Goal: Task Accomplishment & Management: Complete application form

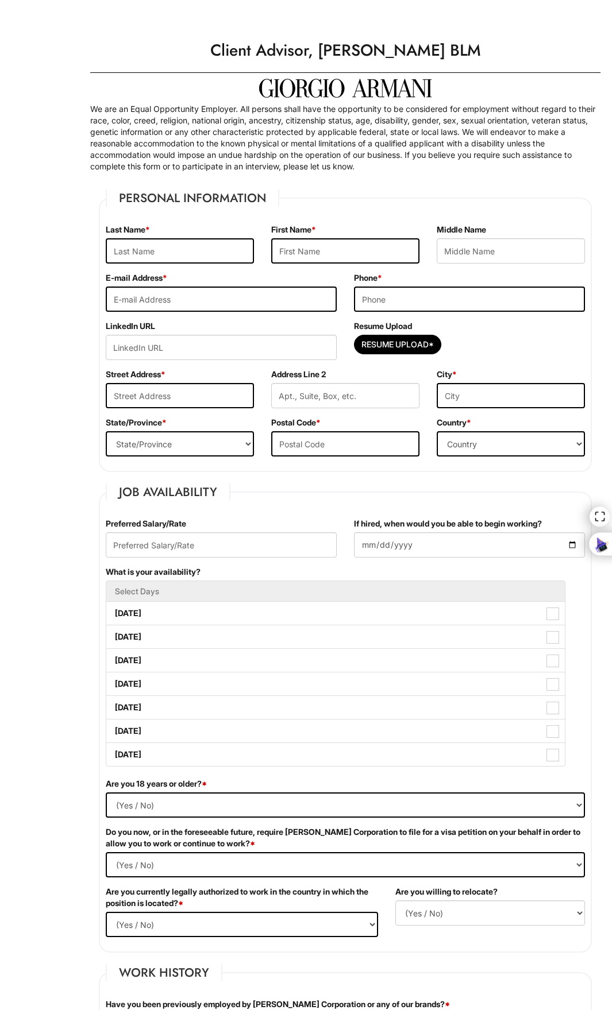
type input "olemba"
type input "Abib"
type input "[EMAIL_ADDRESS][DOMAIN_NAME]"
type input "2409189017"
type input "[STREET_ADDRESS][PERSON_NAME]"
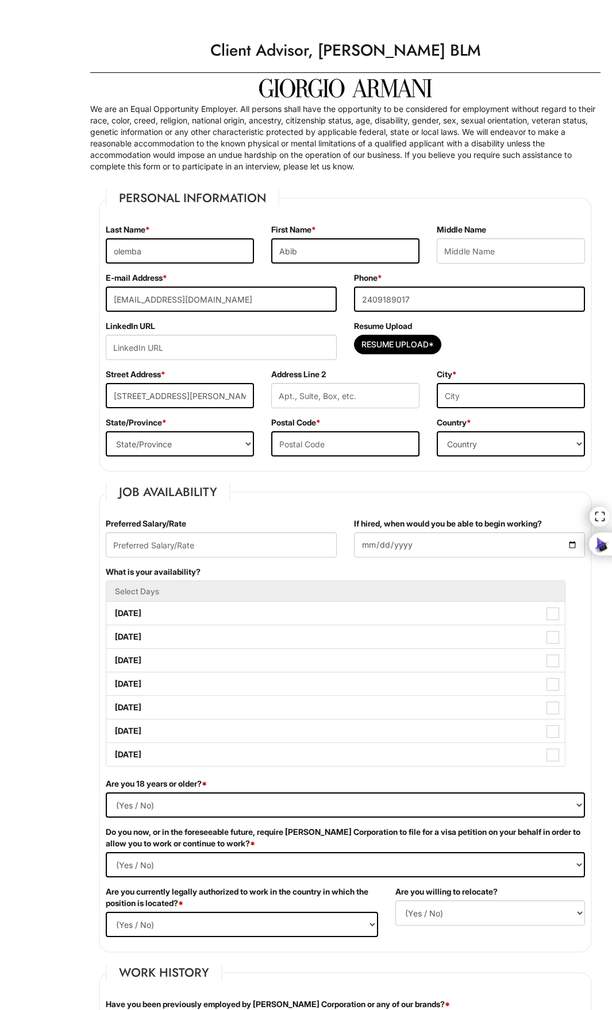
type input "[GEOGRAPHIC_DATA]"
select select "MD"
type input "20906"
select select "[GEOGRAPHIC_DATA]"
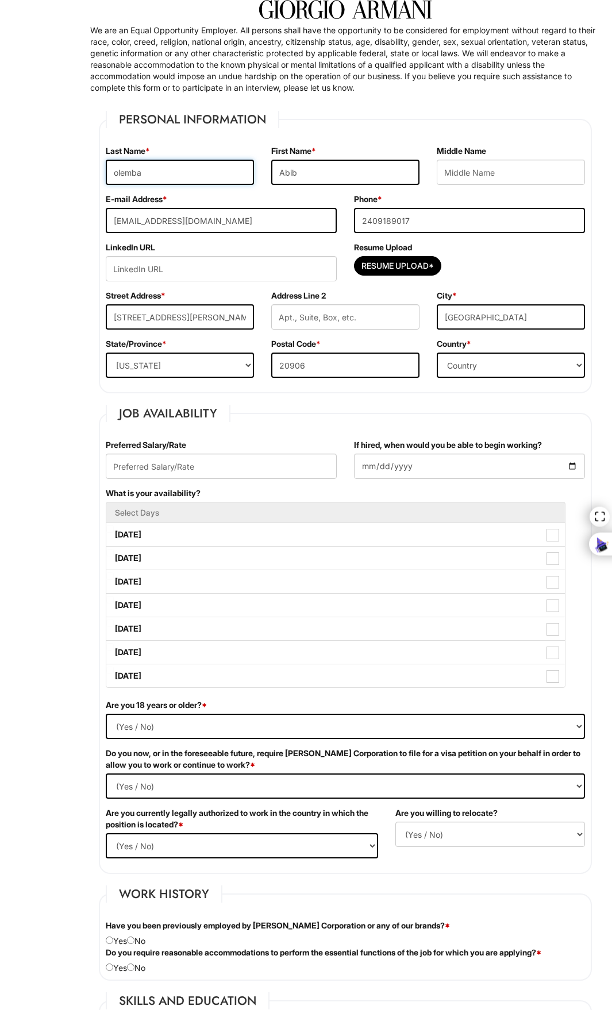
scroll to position [230, 0]
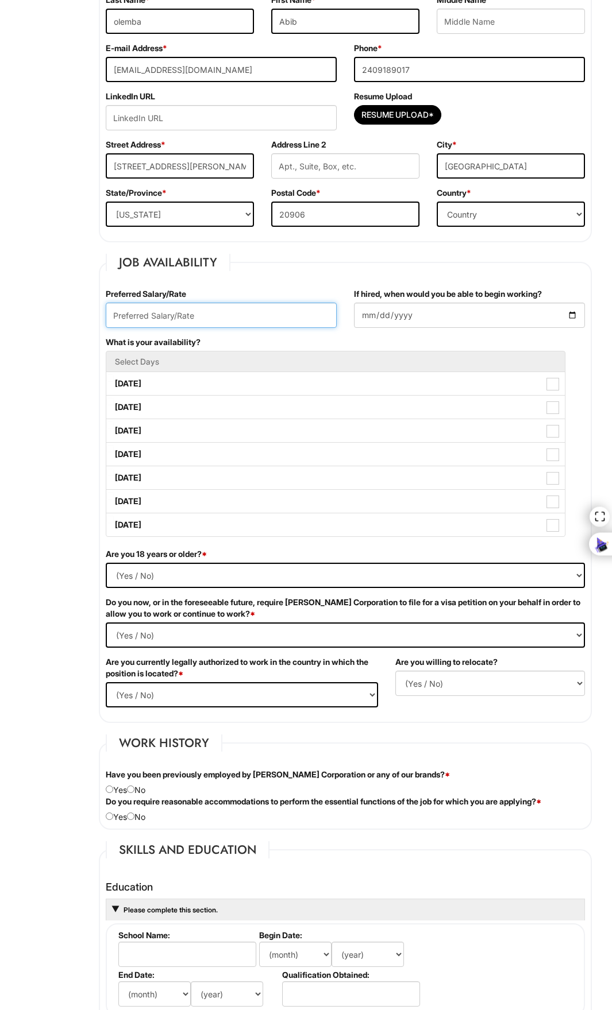
click at [220, 315] on input "text" at bounding box center [221, 315] width 231 height 25
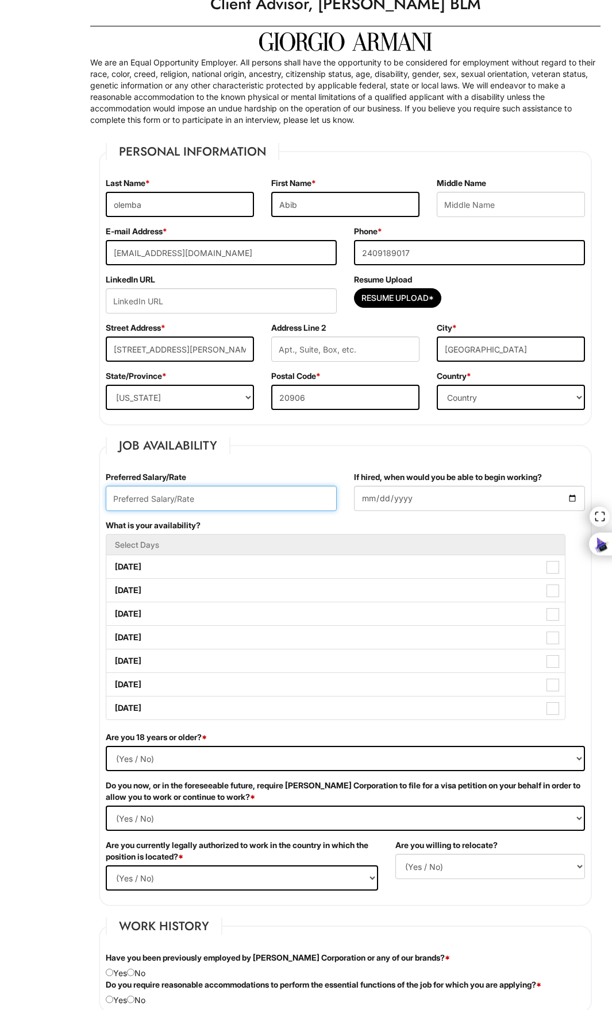
scroll to position [345, 0]
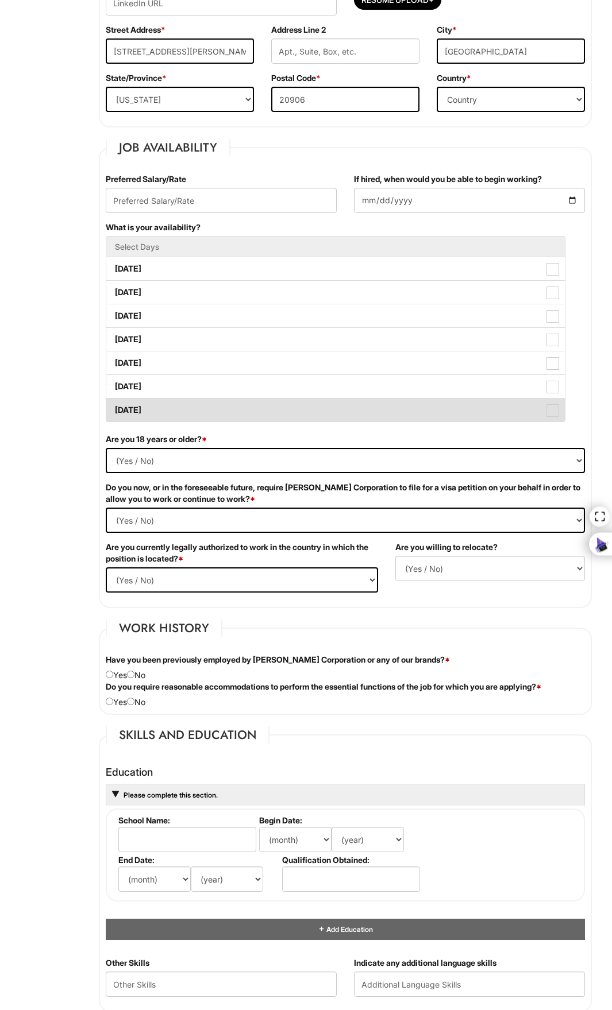
click at [558, 418] on label "[DATE]" at bounding box center [335, 410] width 458 height 23
click at [114, 408] on Available_Sunday "[DATE]" at bounding box center [109, 404] width 7 height 7
checkbox Available_Sunday "true"
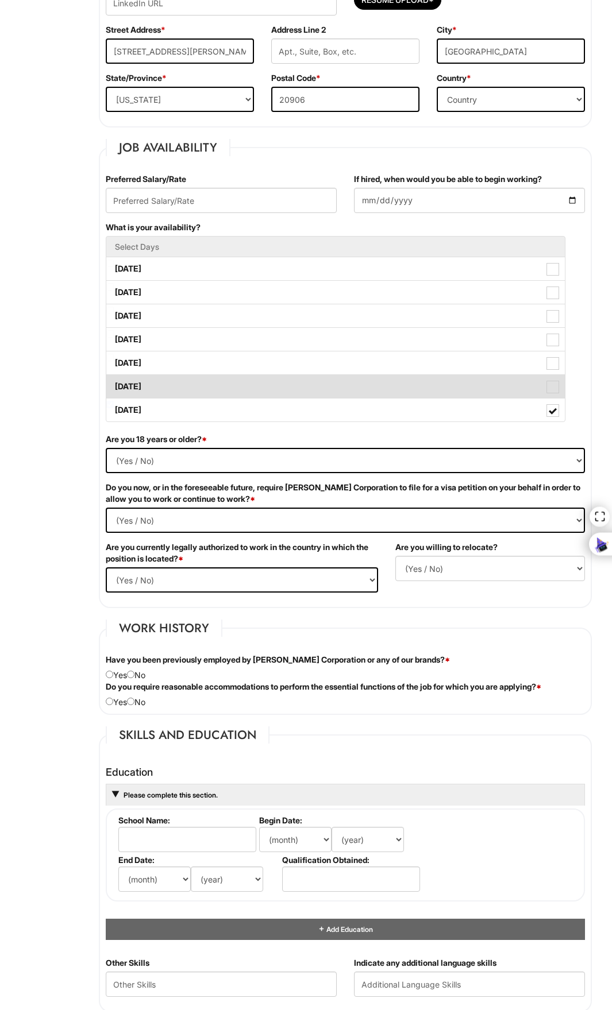
click at [551, 397] on label "[DATE]" at bounding box center [335, 386] width 458 height 23
click at [114, 385] on Available_Saturday "[DATE]" at bounding box center [109, 380] width 7 height 7
checkbox Available_Saturday "true"
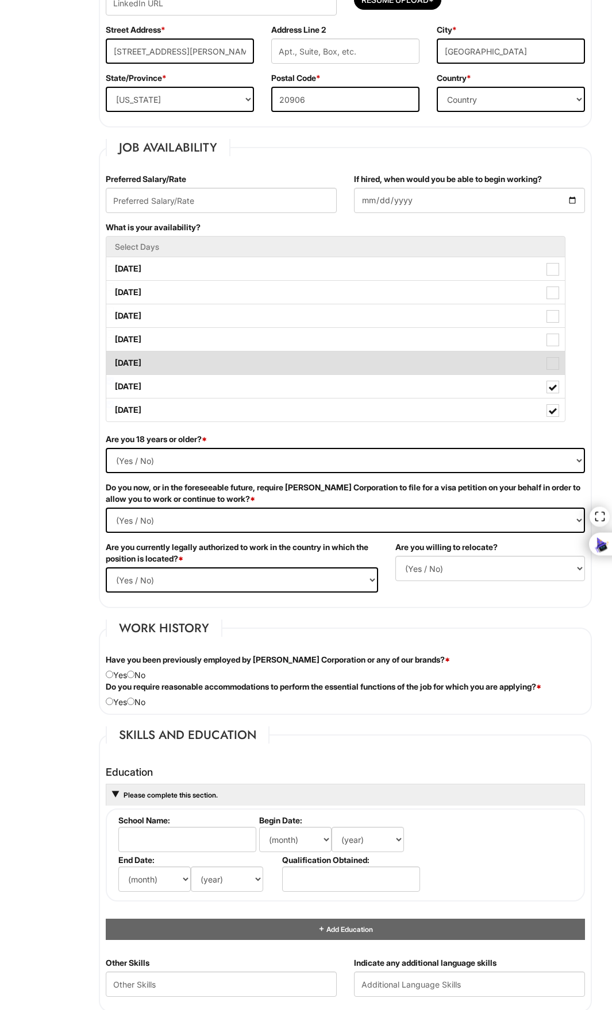
click at [553, 362] on span at bounding box center [552, 363] width 13 height 13
click at [114, 361] on Available_Friday "[DATE]" at bounding box center [109, 357] width 7 height 7
checkbox Available_Friday "true"
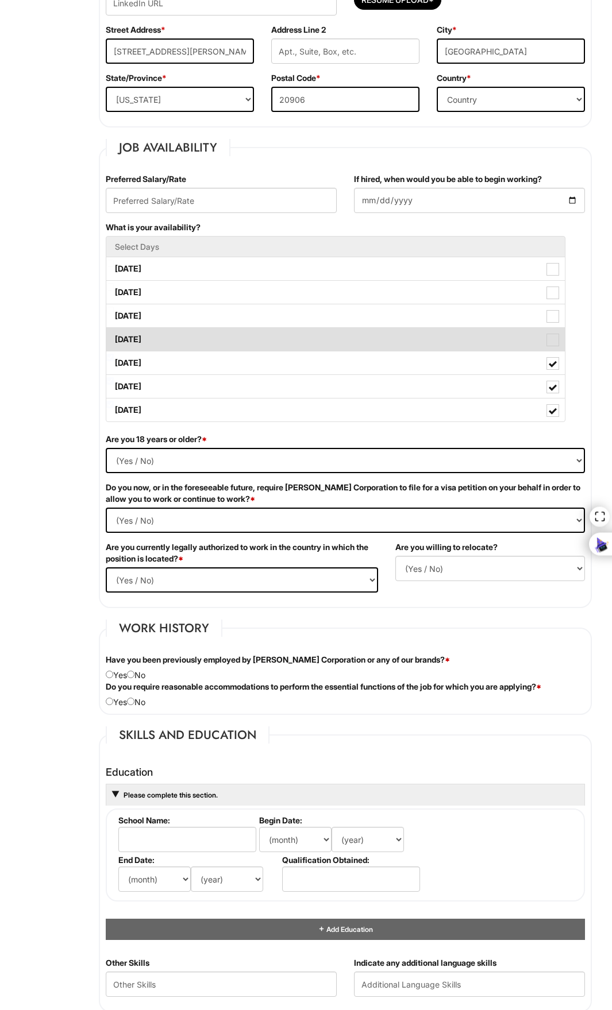
click at [554, 346] on span at bounding box center [552, 340] width 13 height 13
click at [114, 338] on Available_Thursday "[DATE]" at bounding box center [109, 333] width 7 height 7
checkbox Available_Thursday "true"
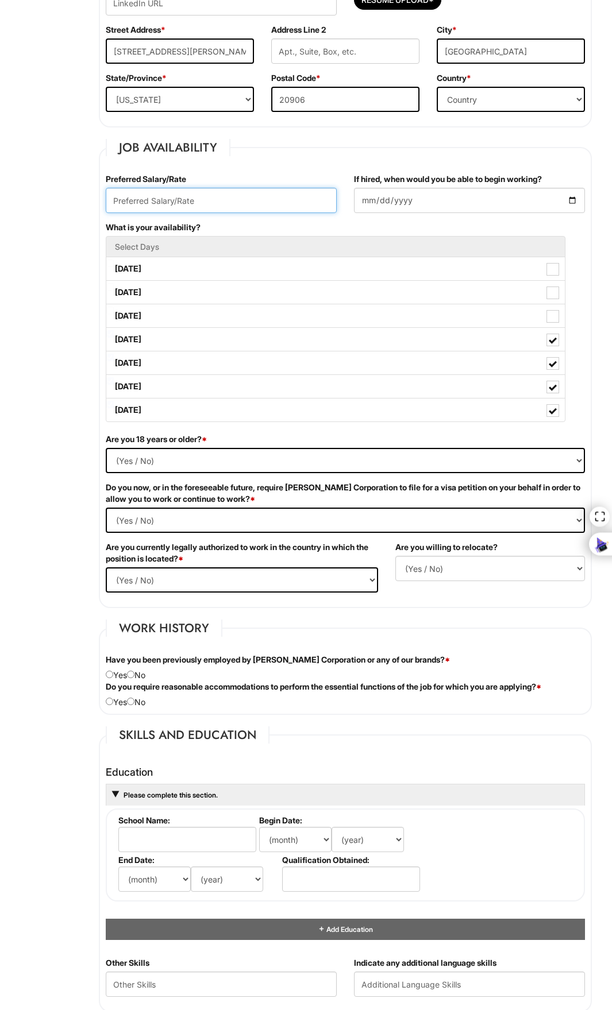
click at [199, 195] on input "text" at bounding box center [221, 200] width 231 height 25
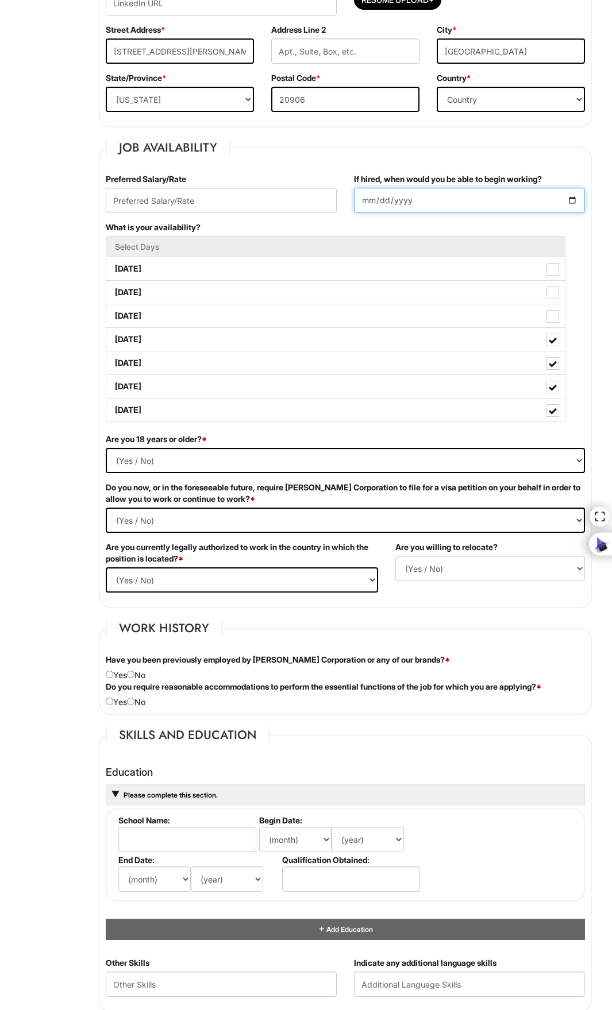
click at [419, 204] on input "If hired, when would you be able to begin working?" at bounding box center [469, 200] width 231 height 25
click at [579, 200] on input "If hired, when would you be able to begin working?" at bounding box center [469, 200] width 231 height 25
click at [573, 200] on input "If hired, when would you be able to begin working?" at bounding box center [469, 200] width 231 height 25
click at [510, 192] on input "[DATE]" at bounding box center [469, 200] width 231 height 25
click at [568, 198] on input "[DATE]" at bounding box center [469, 200] width 231 height 25
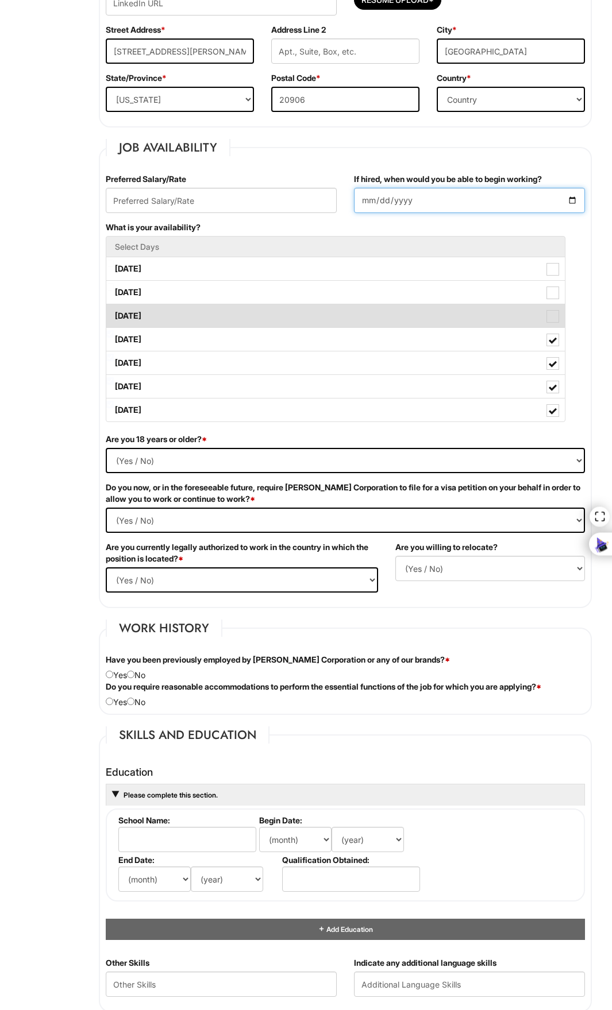
type input "[DATE]"
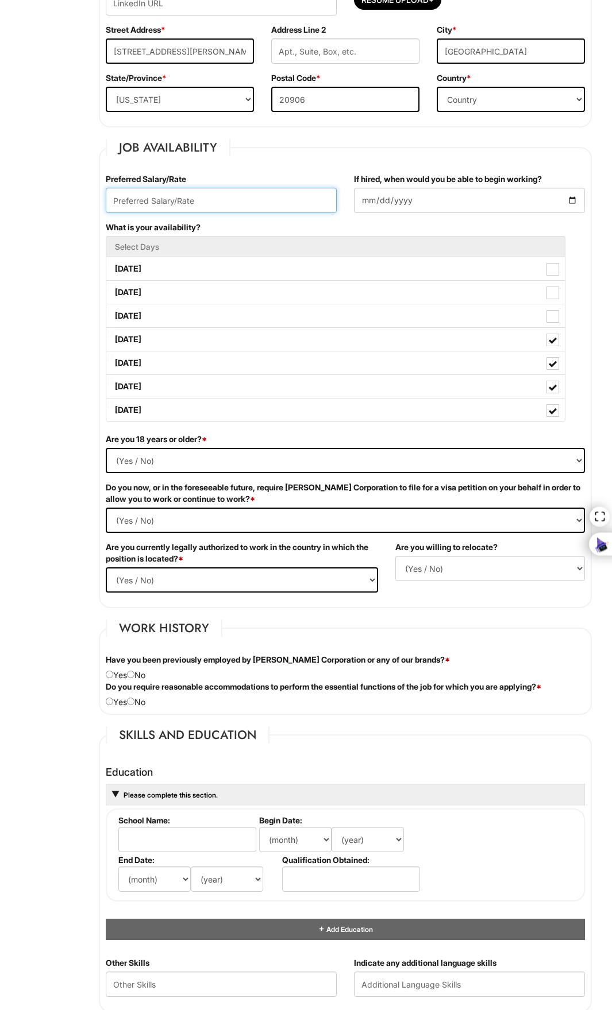
click at [191, 210] on input "text" at bounding box center [221, 200] width 231 height 25
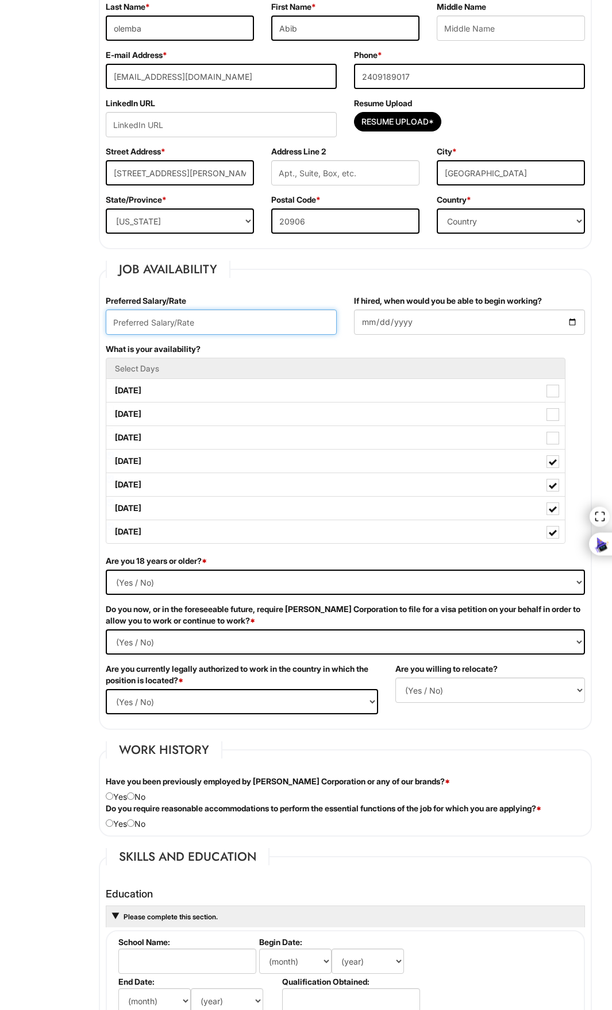
scroll to position [230, 0]
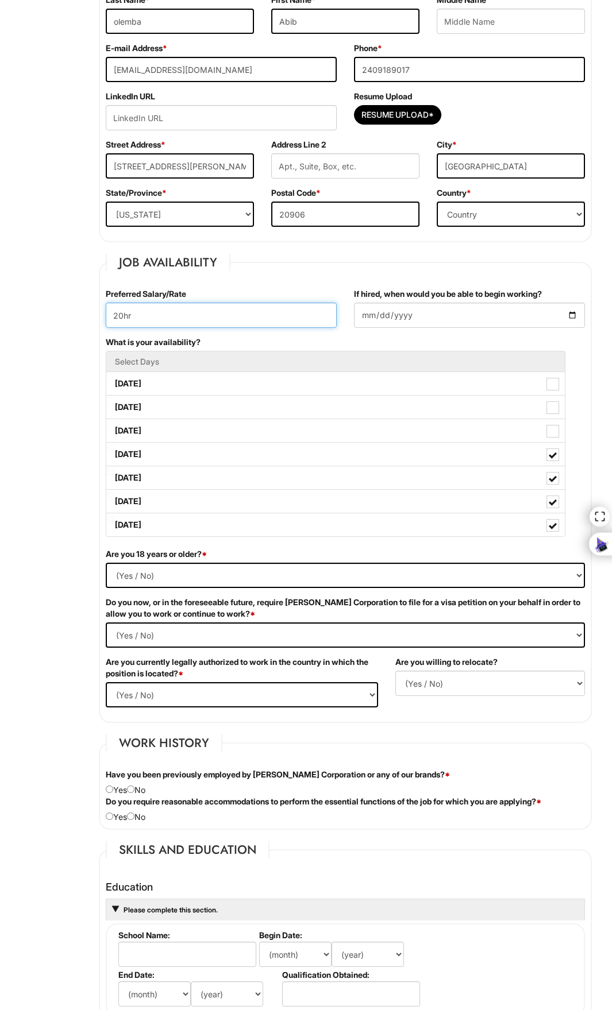
type input "20hr"
click at [161, 300] on div "Preferred Salary/Rate 20hr" at bounding box center [221, 312] width 248 height 48
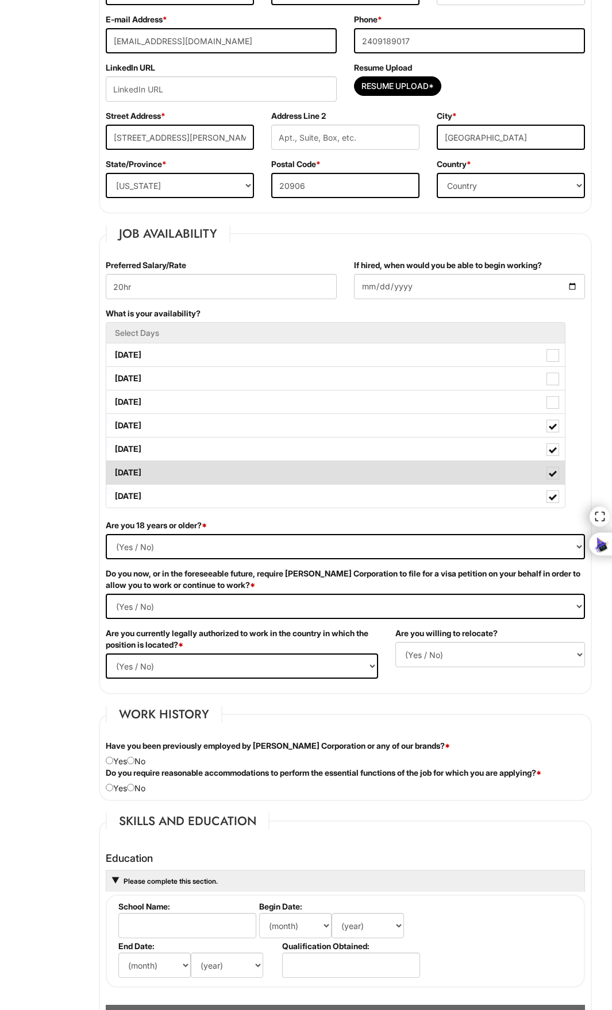
scroll to position [402, 0]
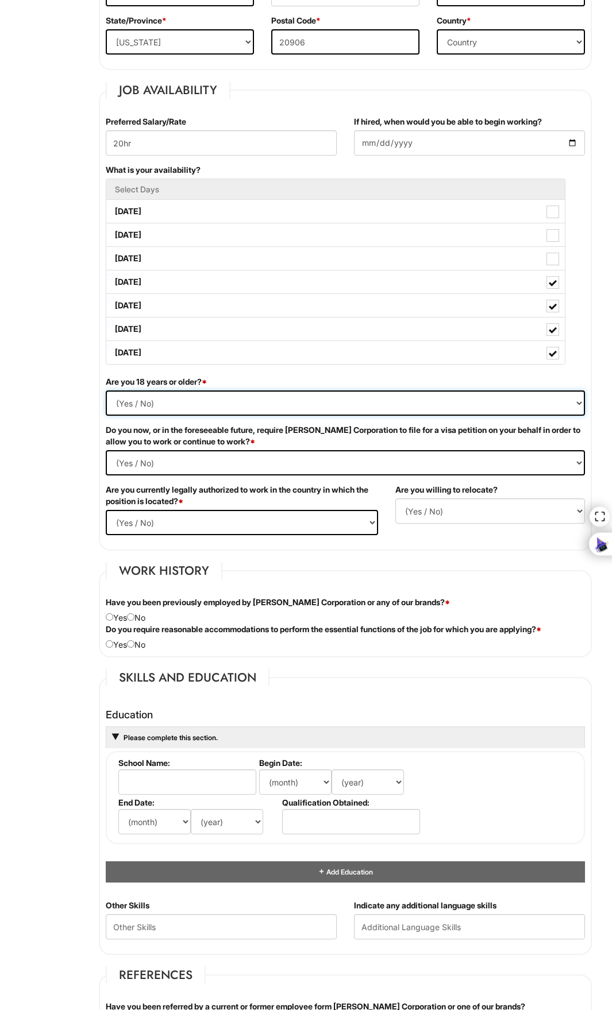
click at [174, 411] on select "(Yes / No) Yes No" at bounding box center [345, 403] width 479 height 25
select select "Yes"
click at [106, 391] on select "(Yes / No) Yes No" at bounding box center [345, 403] width 479 height 25
click at [169, 460] on Required "(Yes / No) Yes No" at bounding box center [345, 462] width 479 height 25
select Required "No"
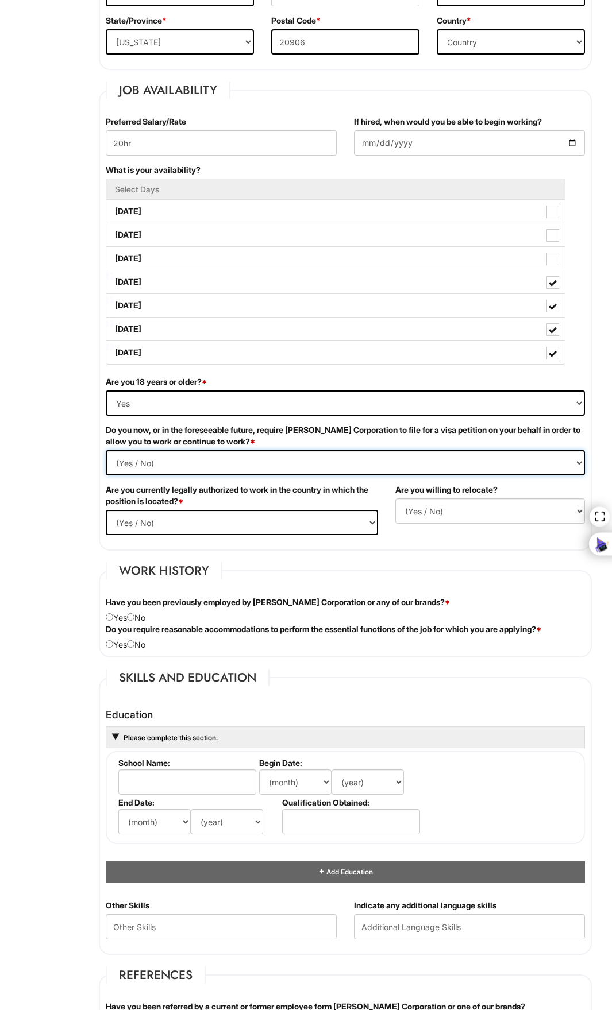
click at [106, 450] on Required "(Yes / No) Yes No" at bounding box center [345, 462] width 479 height 25
click at [163, 522] on select "(Yes / No) Yes No" at bounding box center [242, 522] width 272 height 25
select select "Yes"
click at [106, 510] on select "(Yes / No) Yes No" at bounding box center [242, 522] width 272 height 25
click at [489, 519] on select "(Yes / No) No Yes" at bounding box center [490, 511] width 190 height 25
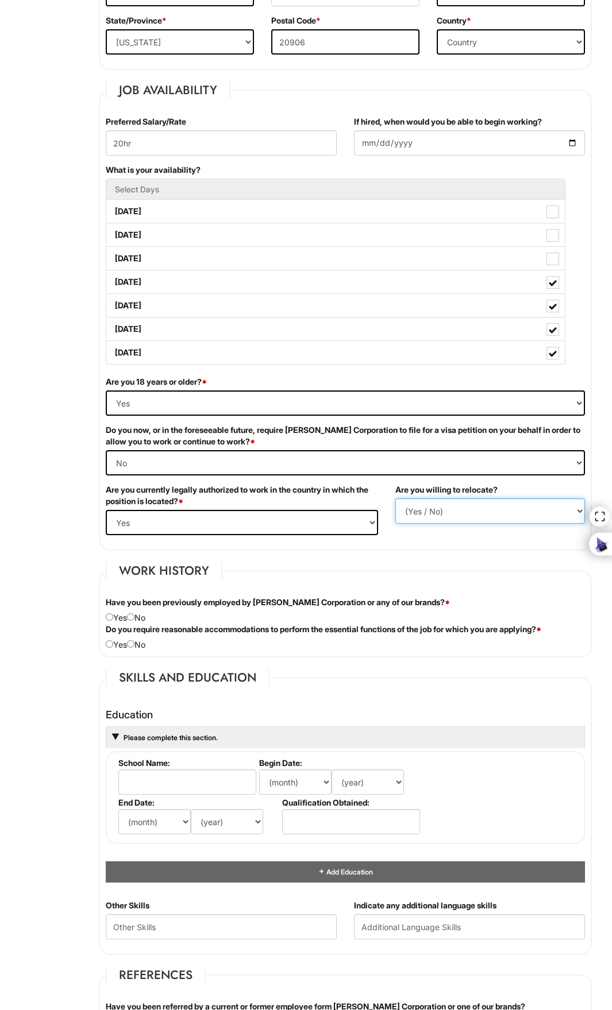
select select "Y"
click at [395, 499] on select "(Yes / No) No Yes" at bounding box center [490, 511] width 190 height 25
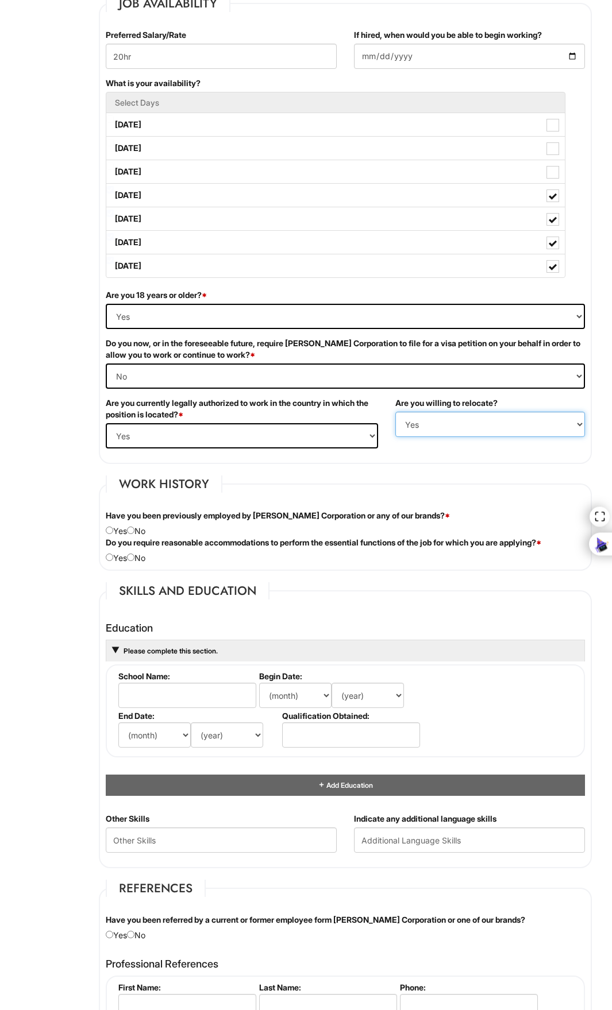
scroll to position [517, 0]
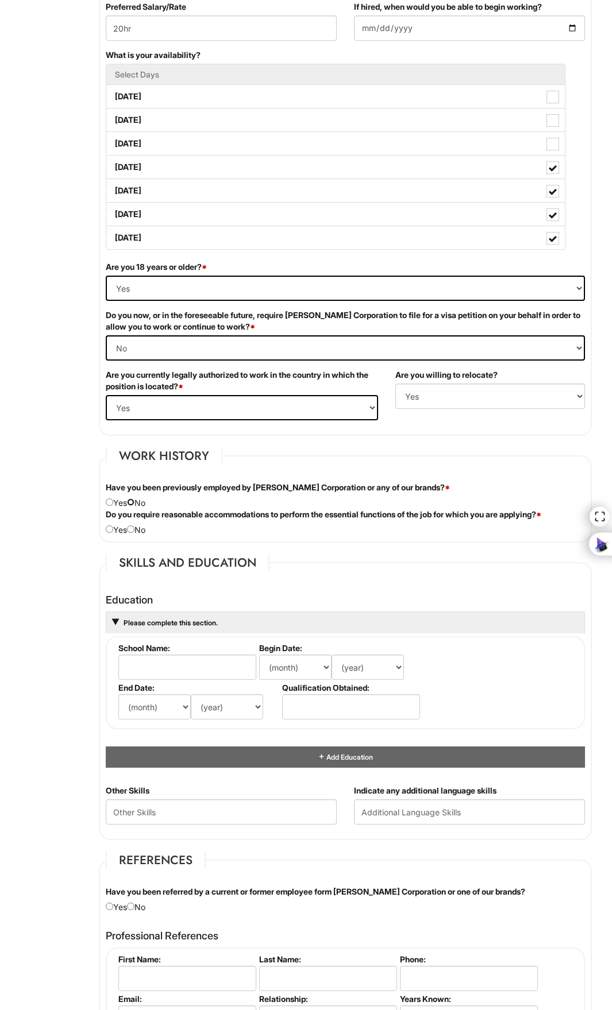
click at [134, 504] on input "radio" at bounding box center [130, 502] width 7 height 7
radio input "true"
click at [134, 530] on input "radio" at bounding box center [130, 529] width 7 height 7
radio input "true"
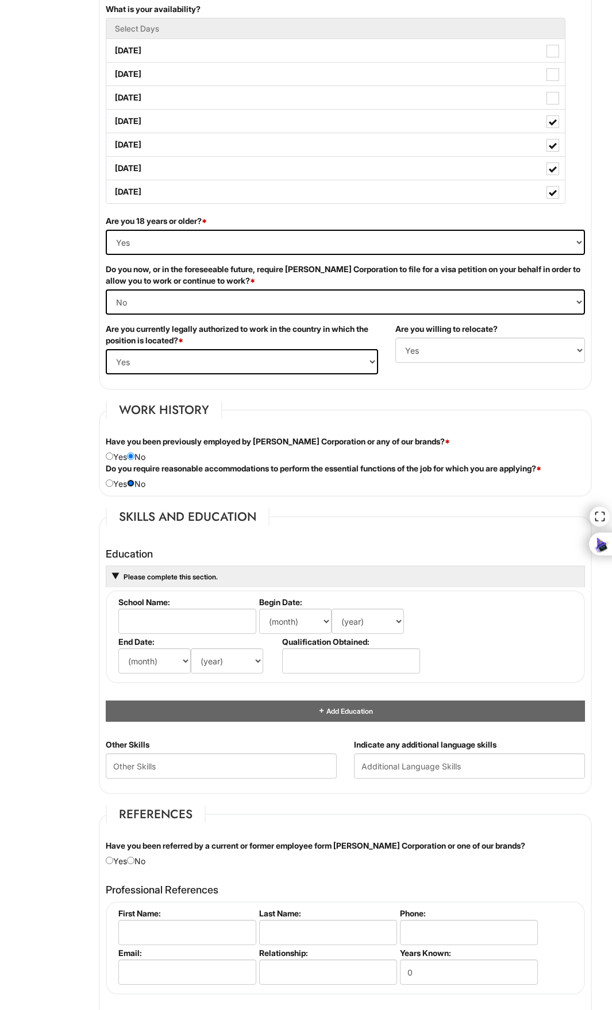
scroll to position [747, 0]
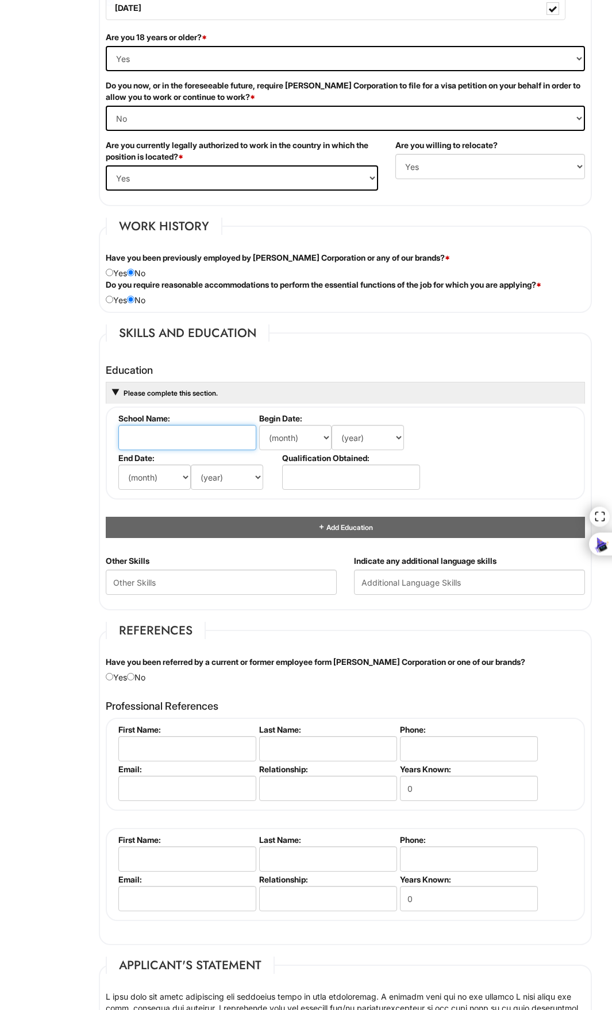
click at [194, 443] on input "text" at bounding box center [187, 437] width 138 height 25
click at [275, 434] on select "(month) Jan Feb Mar Apr May Jun [DATE] Aug Sep Oct Nov Dec" at bounding box center [295, 437] width 72 height 25
click at [389, 473] on input "text" at bounding box center [351, 477] width 138 height 25
click at [169, 431] on input "text" at bounding box center [187, 437] width 138 height 25
click at [285, 448] on select "(month) Jan Feb Mar Apr May Jun [DATE] Aug Sep Oct Nov Dec" at bounding box center [295, 437] width 72 height 25
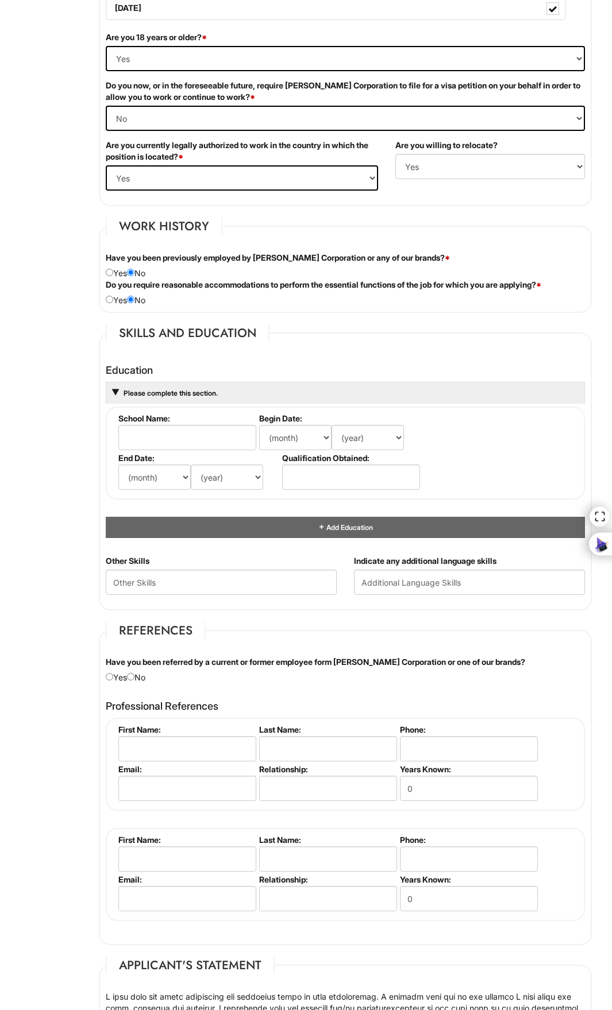
click at [188, 411] on fieldset "School Name: Begin Date: (month) Jan Feb Mar Apr May Jun [DATE] Aug Sep Oct Nov…" at bounding box center [345, 453] width 479 height 93
click at [162, 578] on Skills "text" at bounding box center [221, 582] width 231 height 25
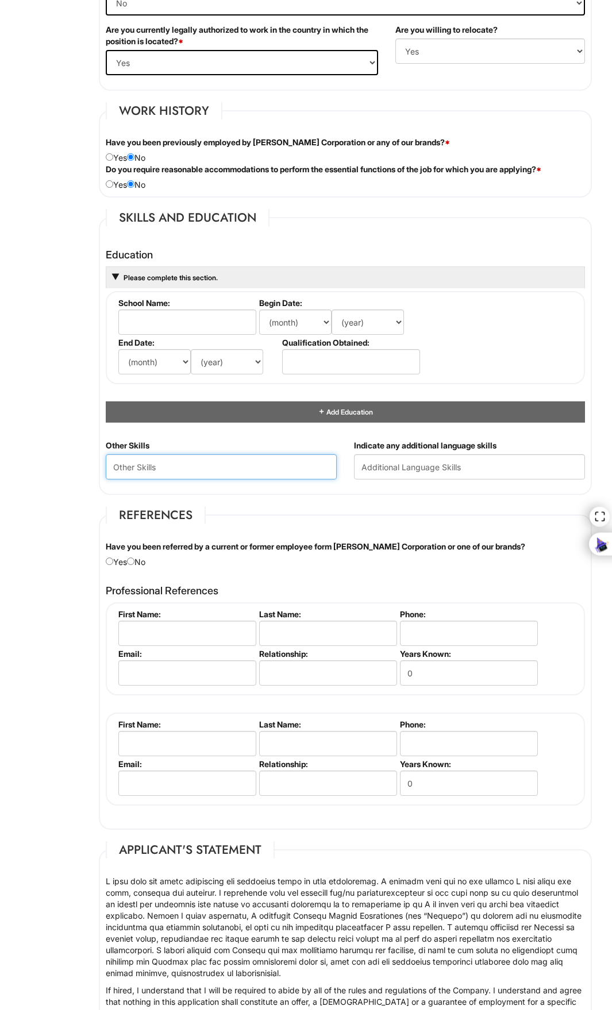
scroll to position [919, 0]
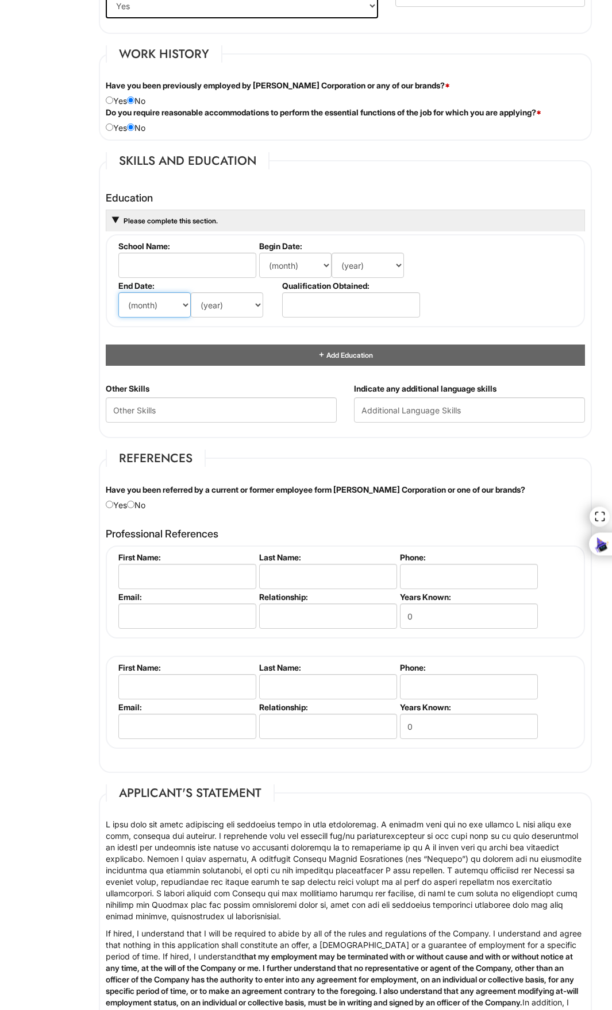
click at [169, 310] on select "(month) Jan Feb Mar Apr May Jun [DATE] Aug Sep Oct Nov Dec" at bounding box center [154, 304] width 72 height 25
click at [170, 311] on select "(month) Jan Feb Mar Apr May Jun [DATE] Aug Sep Oct Nov Dec" at bounding box center [154, 304] width 72 height 25
click at [155, 415] on Skills "text" at bounding box center [221, 410] width 231 height 25
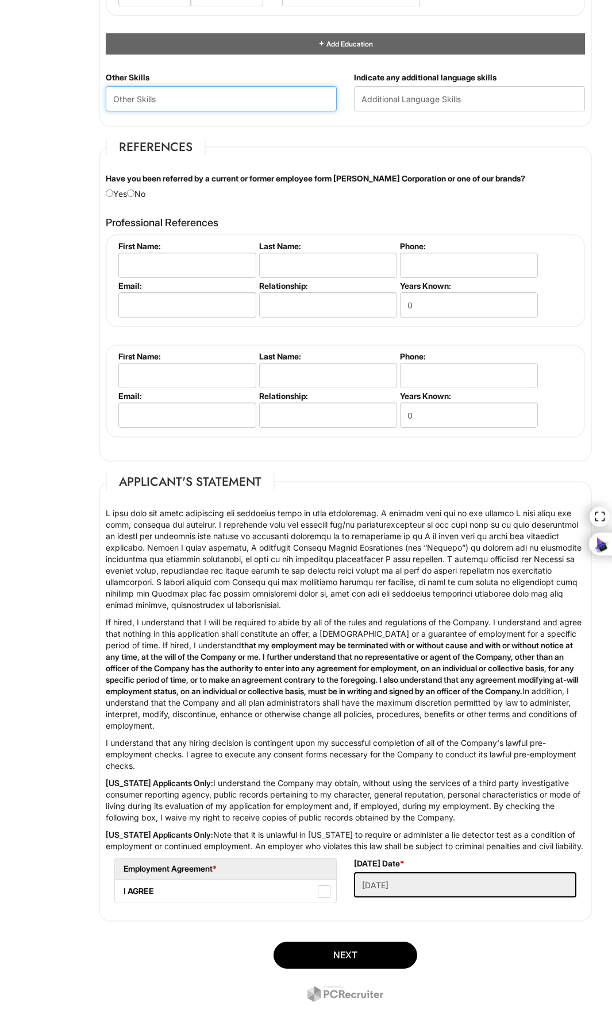
scroll to position [1280, 0]
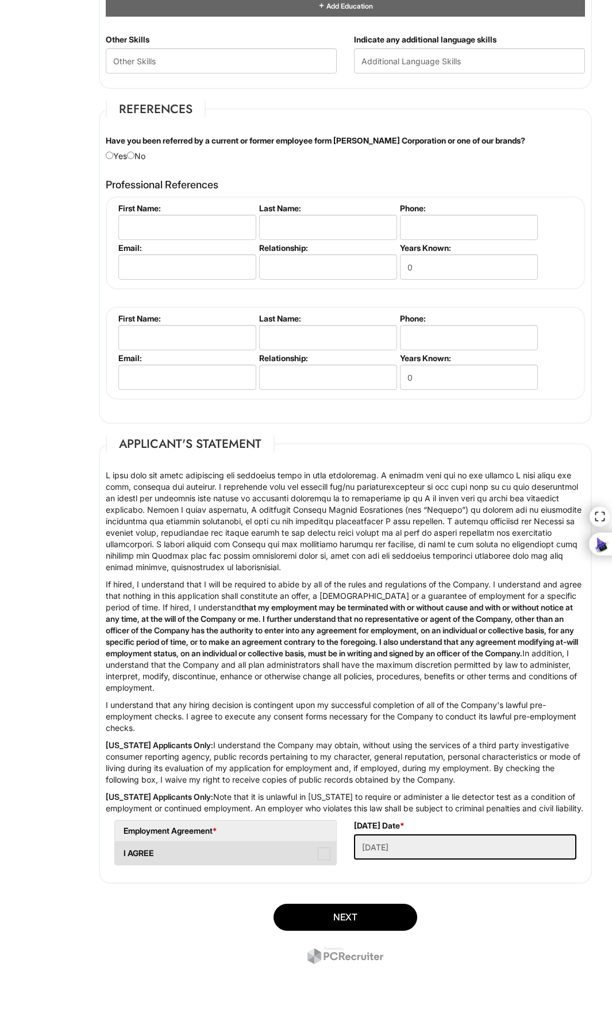
click at [315, 860] on label "I AGREE" at bounding box center [225, 853] width 221 height 23
click at [122, 852] on AGREE "I AGREE" at bounding box center [118, 847] width 7 height 7
checkbox AGREE "true"
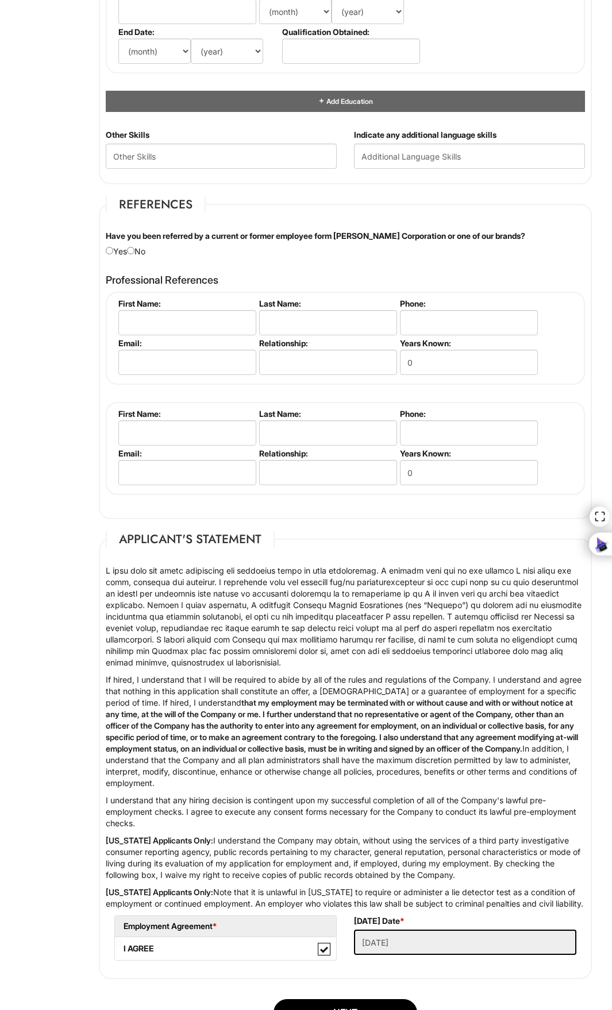
scroll to position [1165, 0]
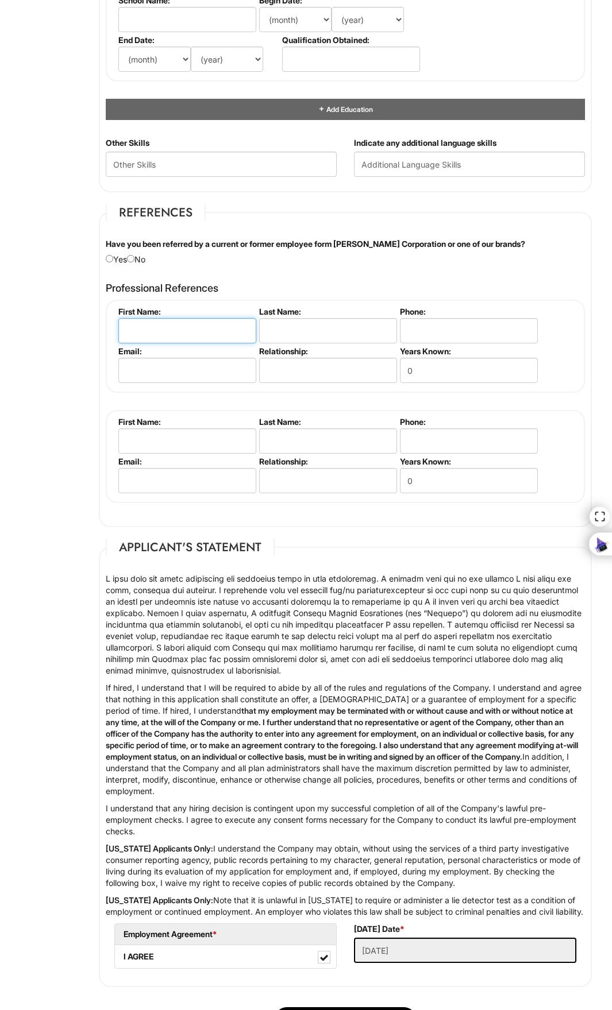
click at [173, 334] on input "text" at bounding box center [187, 330] width 138 height 25
type input "Abib"
type input "olemba"
type input "2409189017"
type input "[EMAIL_ADDRESS][DOMAIN_NAME]"
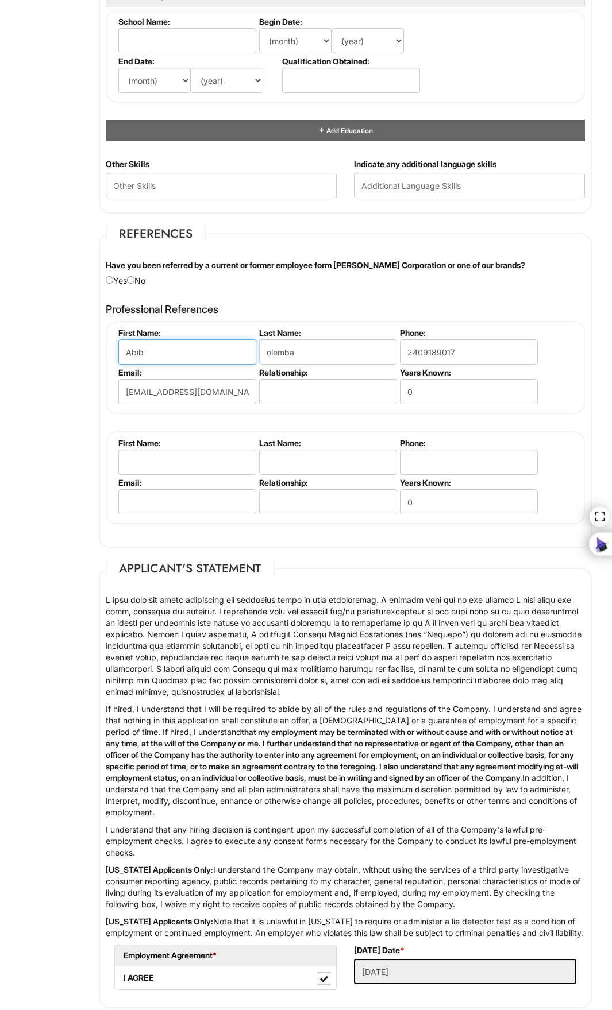
scroll to position [1050, 0]
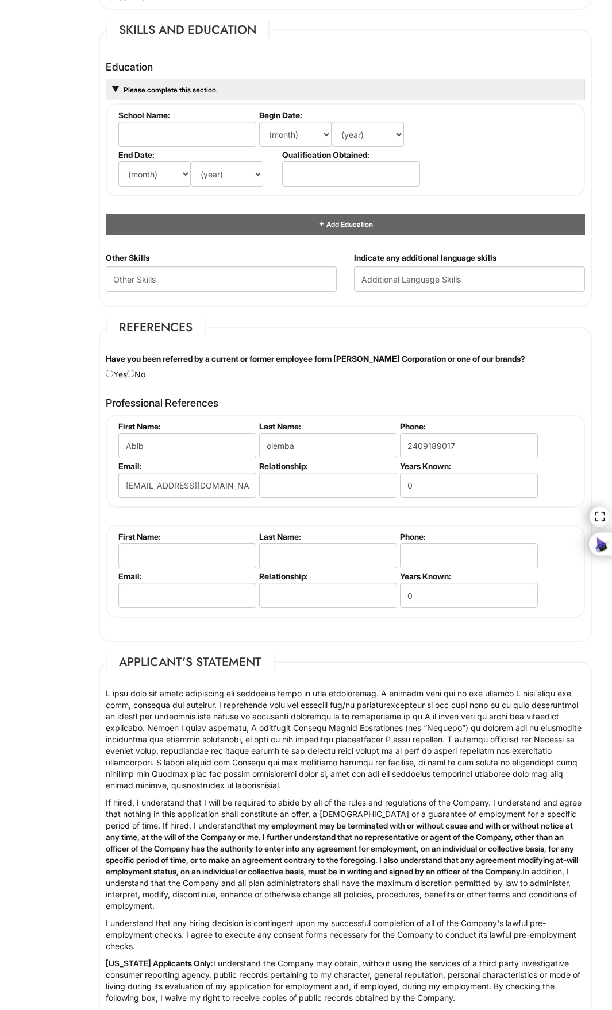
click at [140, 373] on div "Have you been referred by a current or former employee form [PERSON_NAME] Corpo…" at bounding box center [345, 366] width 496 height 27
click at [131, 373] on input "radio" at bounding box center [130, 373] width 7 height 7
radio input "true"
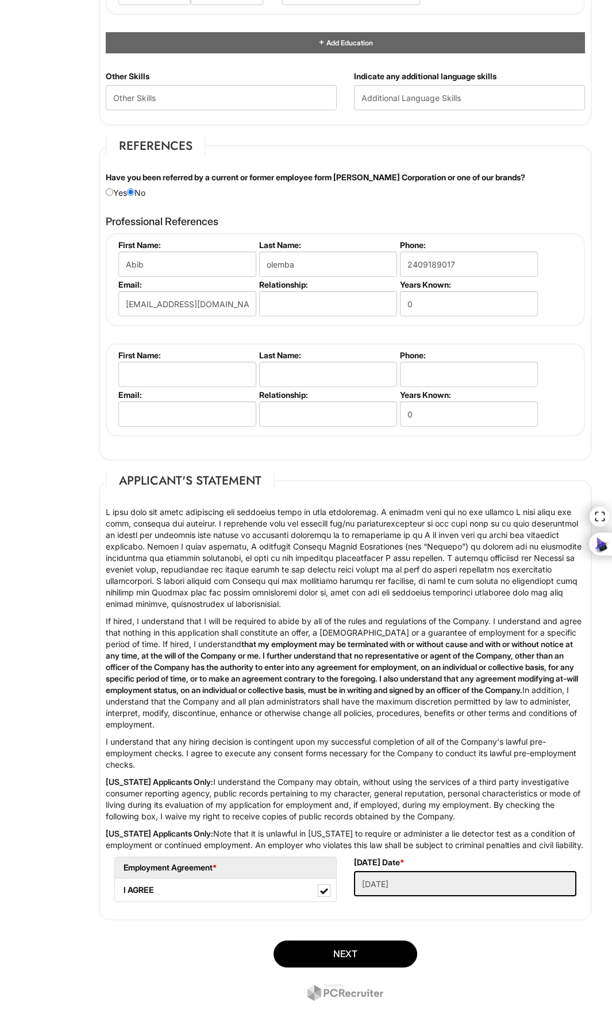
scroll to position [1222, 0]
